Goal: Obtain resource: Obtain resource

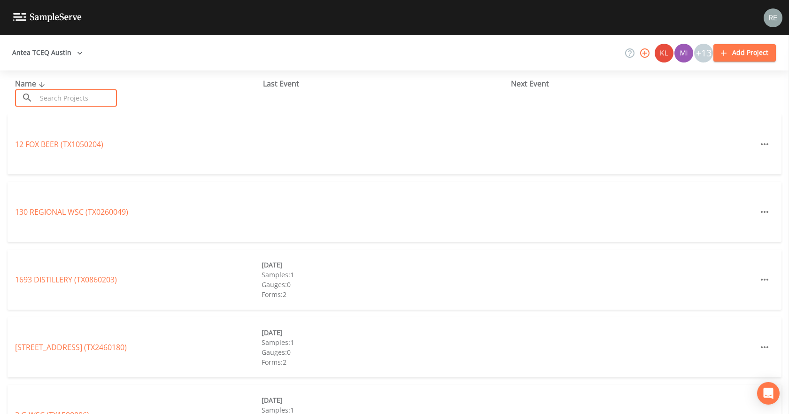
click at [90, 98] on input "text" at bounding box center [77, 97] width 80 height 17
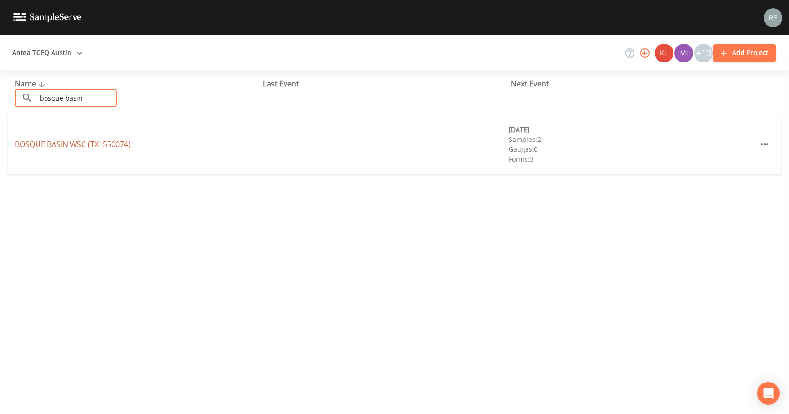
type input "bosque basin"
click at [99, 143] on link "[GEOGRAPHIC_DATA] (TX1550074)" at bounding box center [72, 144] width 115 height 10
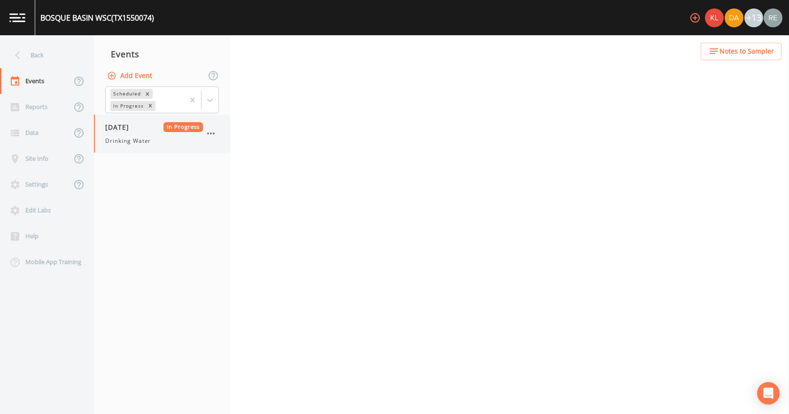
click at [125, 137] on span "Drinking Water" at bounding box center [128, 141] width 46 height 8
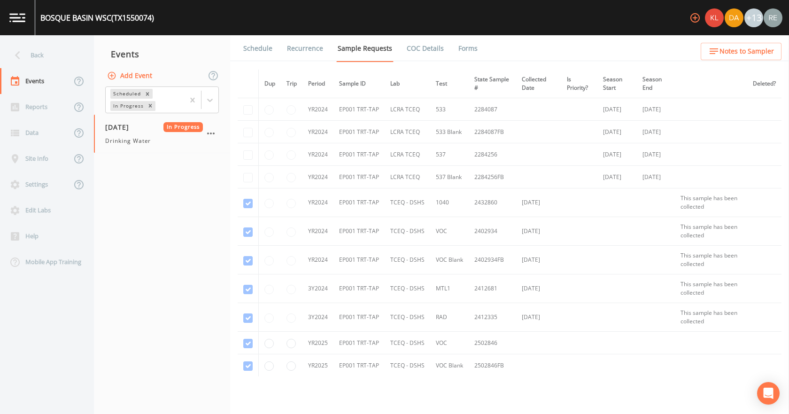
click at [457, 46] on link "Forms" at bounding box center [468, 48] width 22 height 26
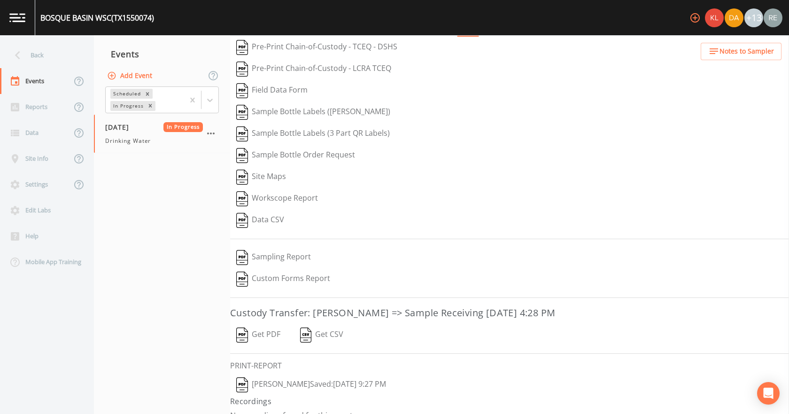
scroll to position [39, 0]
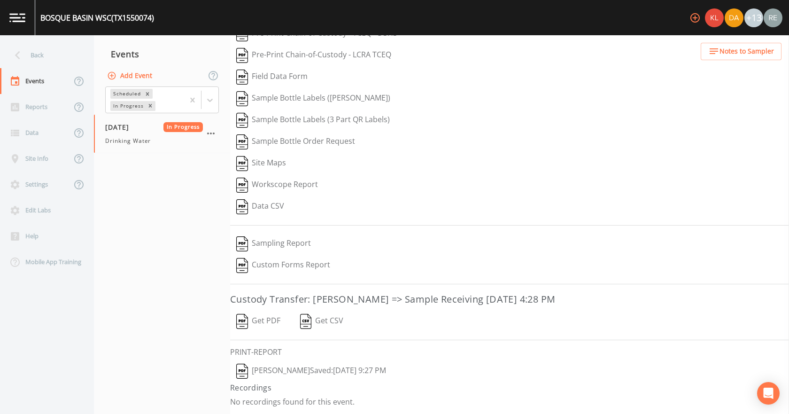
click at [313, 371] on button "[PERSON_NAME]  Saved: [DATE] 9:27 PM" at bounding box center [311, 371] width 162 height 22
click at [269, 321] on button "Get PDF" at bounding box center [258, 321] width 56 height 22
click at [48, 61] on div "Back" at bounding box center [42, 55] width 84 height 26
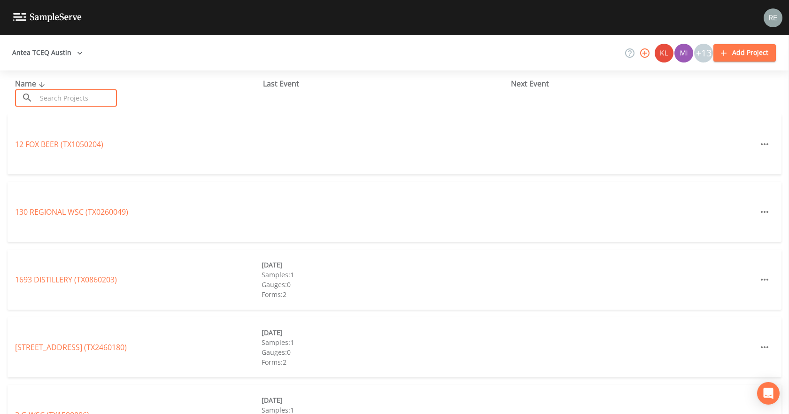
click at [66, 98] on input "text" at bounding box center [77, 97] width 80 height 17
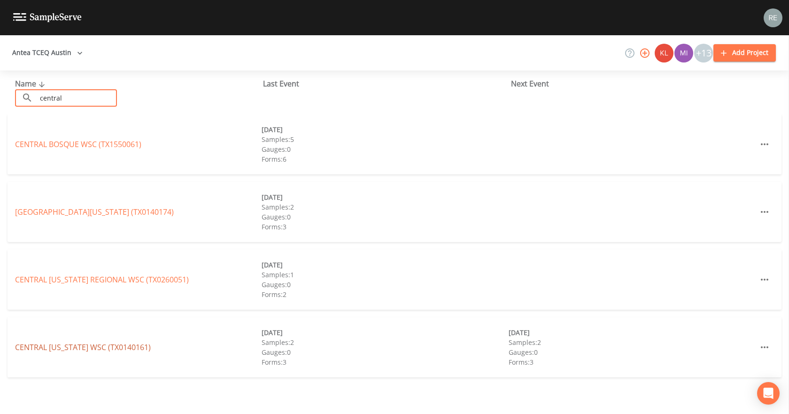
type input "central"
click at [65, 347] on link "[GEOGRAPHIC_DATA][US_STATE] (TX0140161)" at bounding box center [83, 347] width 136 height 10
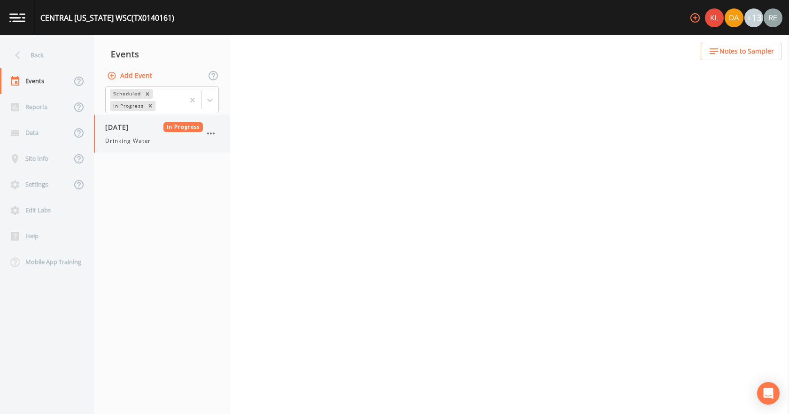
click at [143, 133] on div "[DATE] In Progress Drinking Water" at bounding box center [154, 133] width 98 height 23
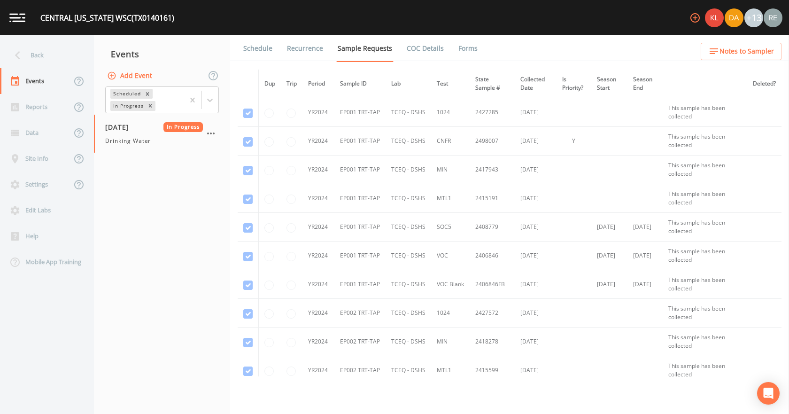
click at [458, 45] on link "Forms" at bounding box center [468, 48] width 22 height 26
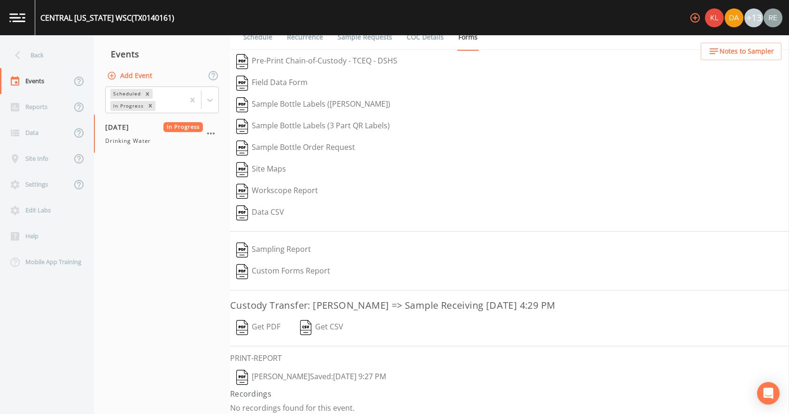
scroll to position [17, 0]
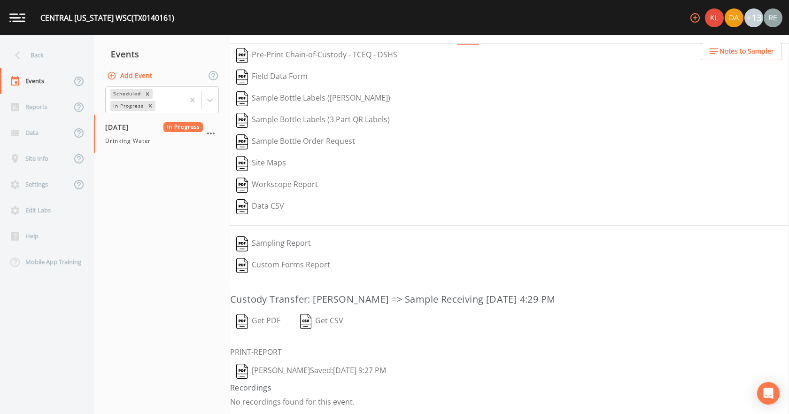
click at [293, 371] on button "[PERSON_NAME]  Saved: [DATE] 9:27 PM" at bounding box center [311, 371] width 162 height 22
click at [263, 317] on button "Get PDF" at bounding box center [258, 321] width 56 height 22
click at [54, 64] on div "Back" at bounding box center [42, 55] width 84 height 26
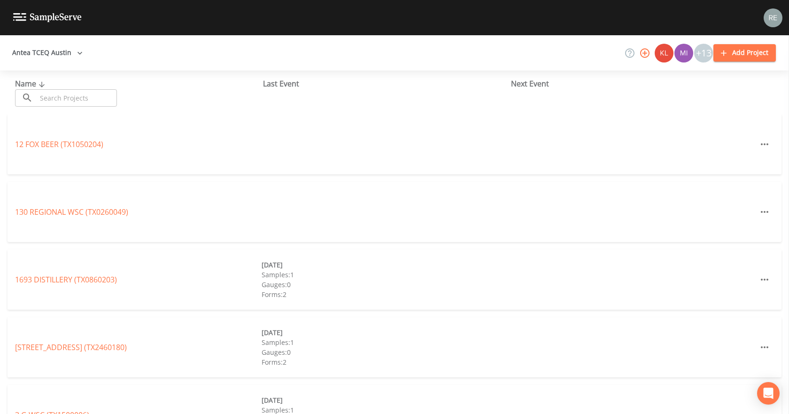
click at [72, 102] on input "text" at bounding box center [77, 97] width 80 height 17
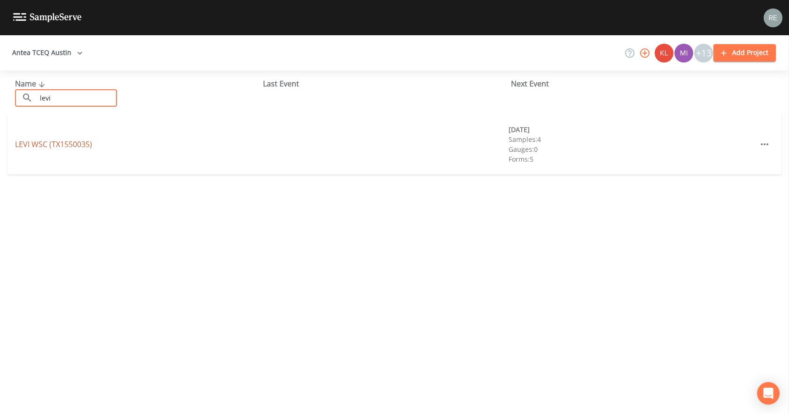
type input "levi"
click at [49, 141] on link "LEVI WSC (TX1550035)" at bounding box center [53, 144] width 77 height 10
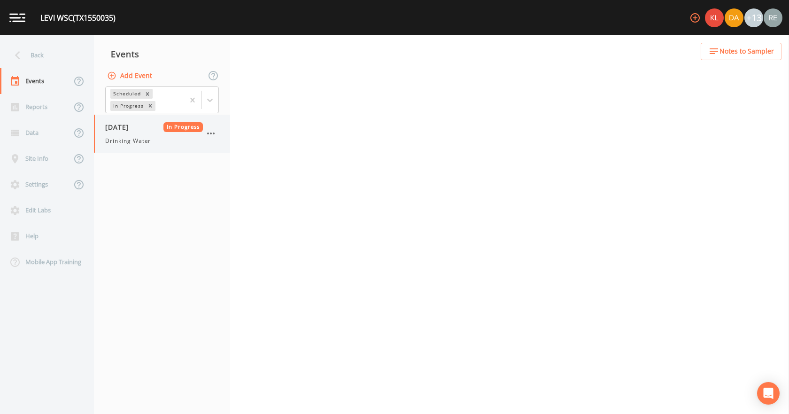
click at [123, 141] on span "Drinking Water" at bounding box center [128, 141] width 46 height 8
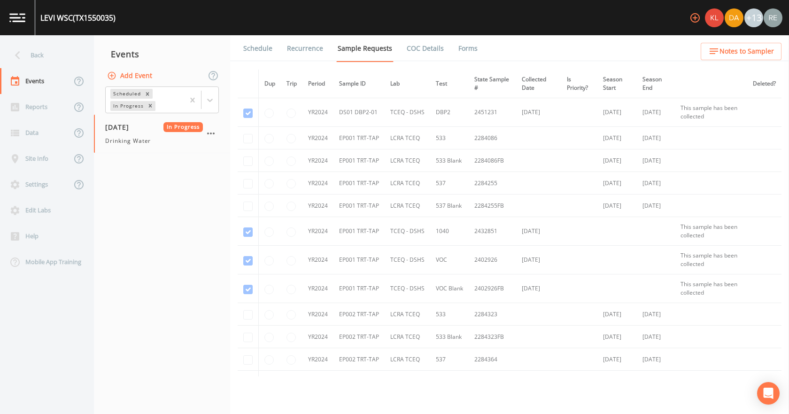
click at [467, 53] on link "Forms" at bounding box center [468, 48] width 22 height 26
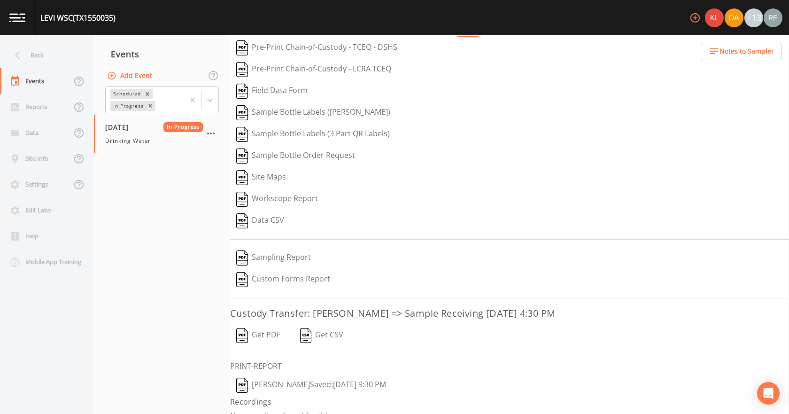
scroll to position [39, 0]
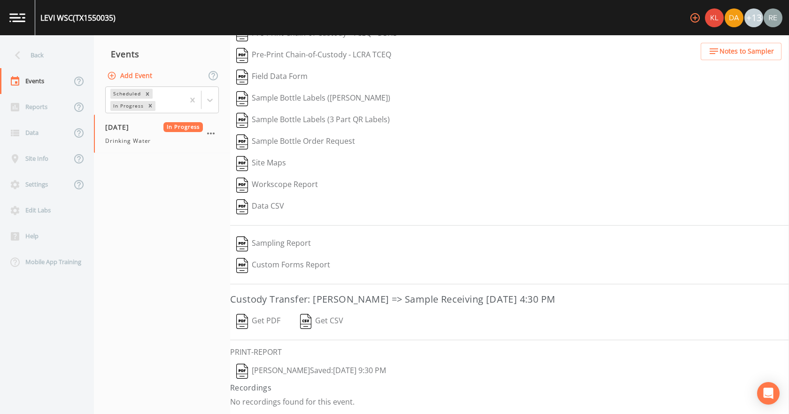
click at [272, 368] on button "[PERSON_NAME]  Saved: [DATE] 9:30 PM" at bounding box center [311, 371] width 162 height 22
click at [266, 321] on button "Get PDF" at bounding box center [258, 321] width 56 height 22
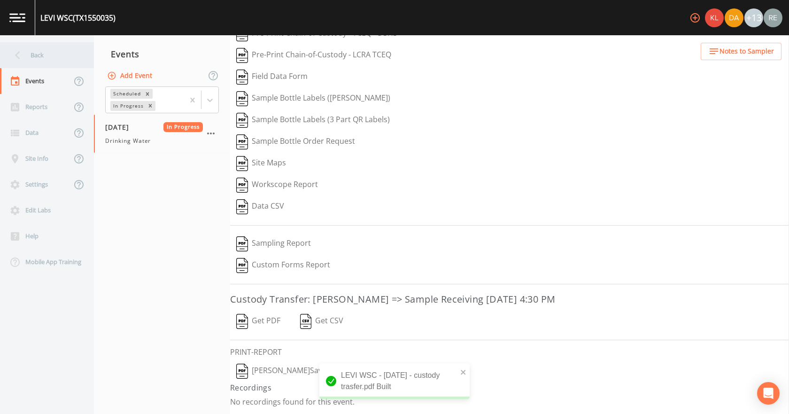
click at [52, 49] on div "Back" at bounding box center [42, 55] width 84 height 26
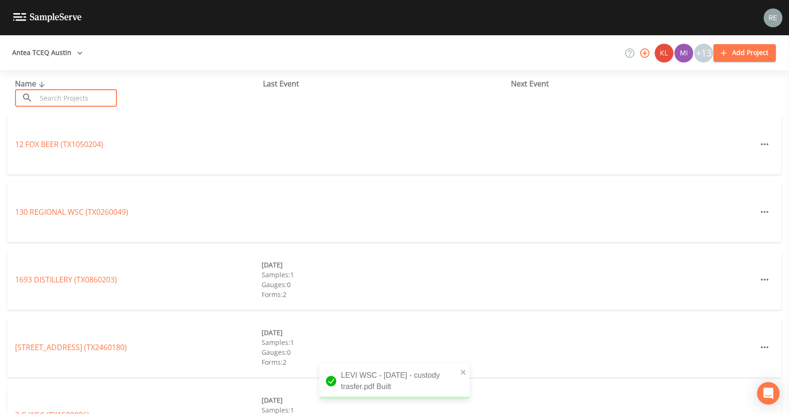
click at [53, 92] on input "text" at bounding box center [77, 97] width 80 height 17
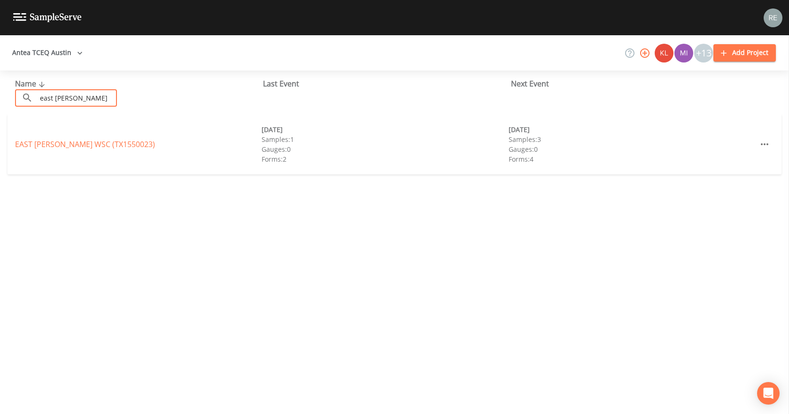
type input "east [PERSON_NAME]"
click at [77, 153] on div "EAST [PERSON_NAME] WSC (TX1550023) [DATE] Samples: 1 Gauges: 0 Forms: 2 [DATE] …" at bounding box center [395, 144] width 774 height 60
click at [83, 138] on div "EAST [PERSON_NAME] WSC (TX1550023) [DATE] Samples: 1 Gauges: 0 Forms: 2 [DATE] …" at bounding box center [395, 144] width 774 height 60
click at [85, 143] on link "EAST [PERSON_NAME] WSC (TX1550023)" at bounding box center [85, 144] width 140 height 10
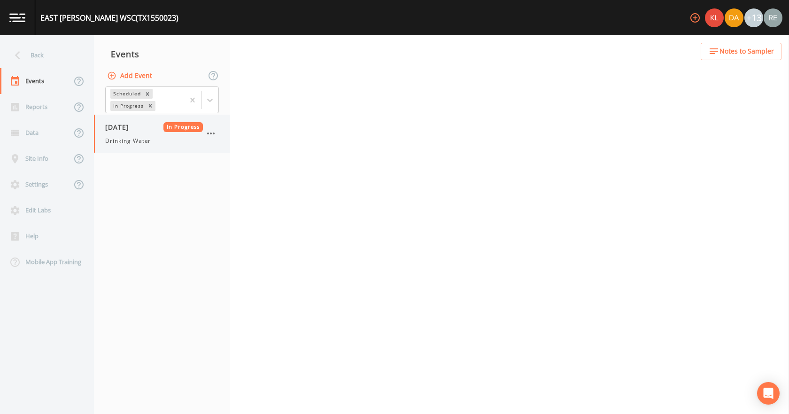
click at [154, 128] on div "[DATE] In Progress" at bounding box center [154, 127] width 98 height 10
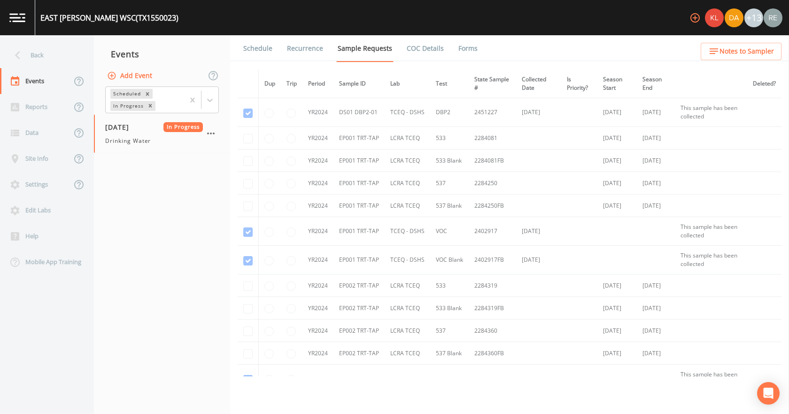
click at [457, 45] on link "Forms" at bounding box center [468, 48] width 22 height 26
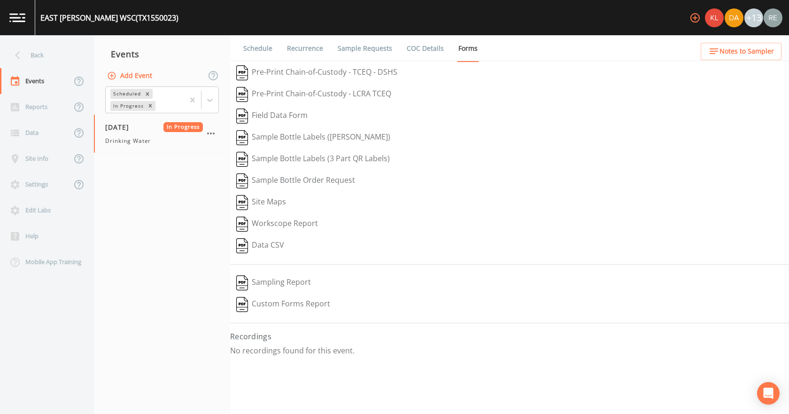
scroll to position [39, 0]
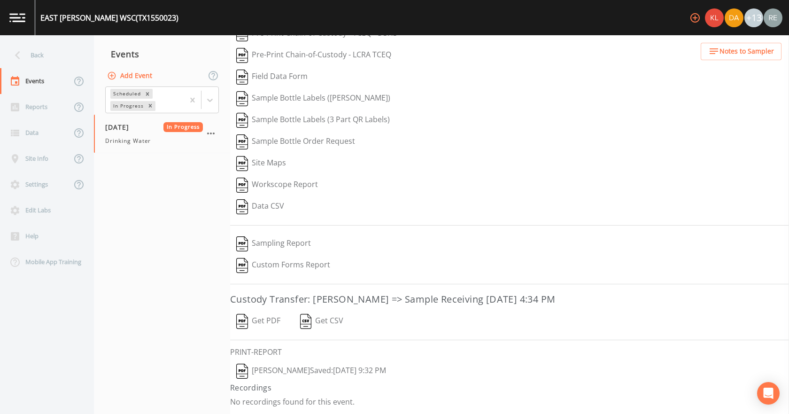
click at [287, 369] on button "[PERSON_NAME]  Saved: [DATE] 9:32 PM" at bounding box center [311, 371] width 162 height 22
click at [264, 319] on button "Get PDF" at bounding box center [258, 321] width 56 height 22
